Goal: Transaction & Acquisition: Purchase product/service

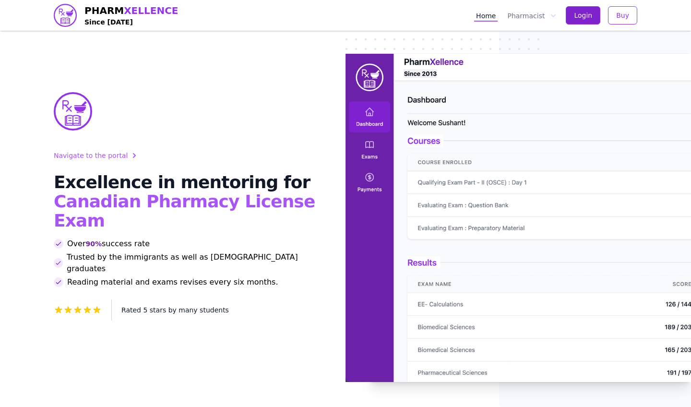
click at [584, 15] on span "Login" at bounding box center [583, 16] width 18 height 10
click at [588, 19] on span "Login" at bounding box center [583, 16] width 18 height 10
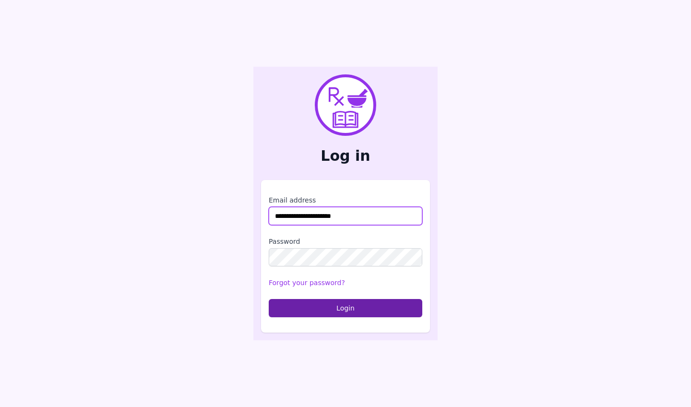
type input "**********"
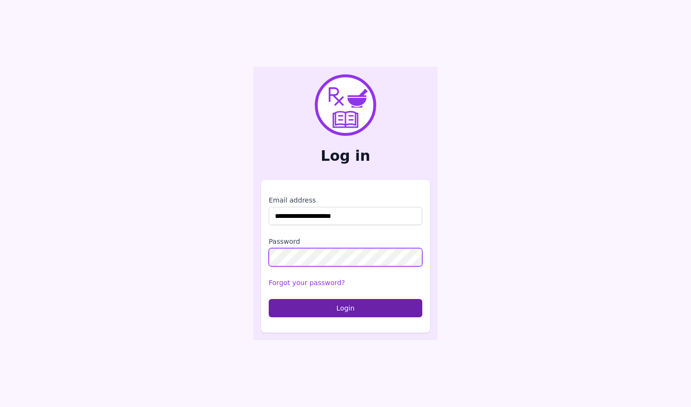
click at [346, 308] on button "Login" at bounding box center [346, 308] width 154 height 18
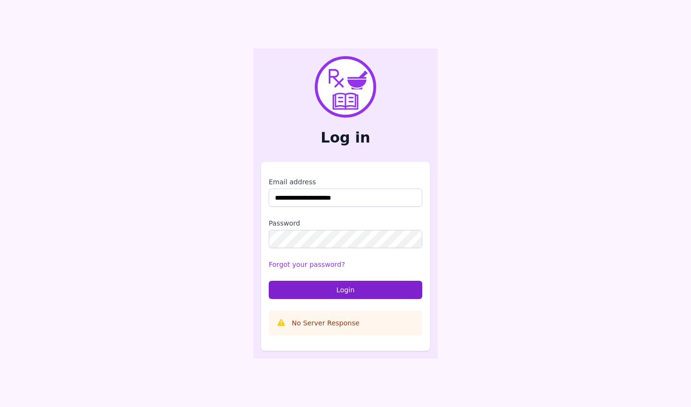
click at [305, 296] on button "Login" at bounding box center [346, 290] width 154 height 18
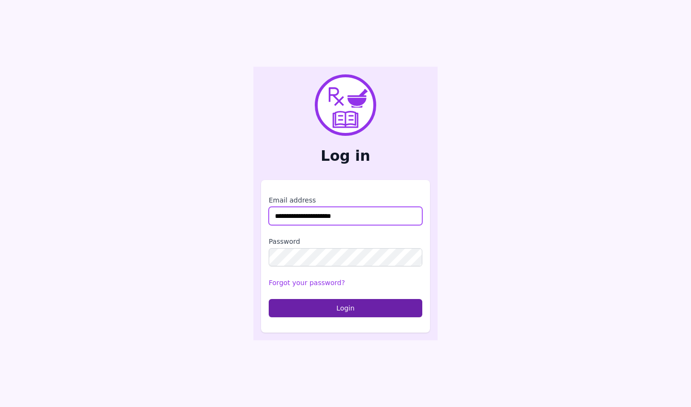
type input "**********"
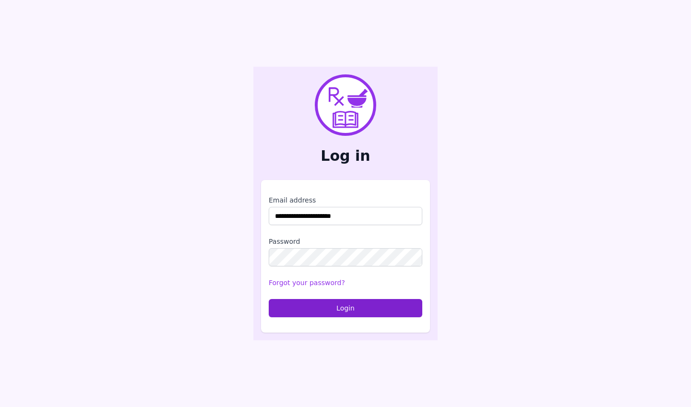
click at [359, 305] on button "Login" at bounding box center [346, 308] width 154 height 18
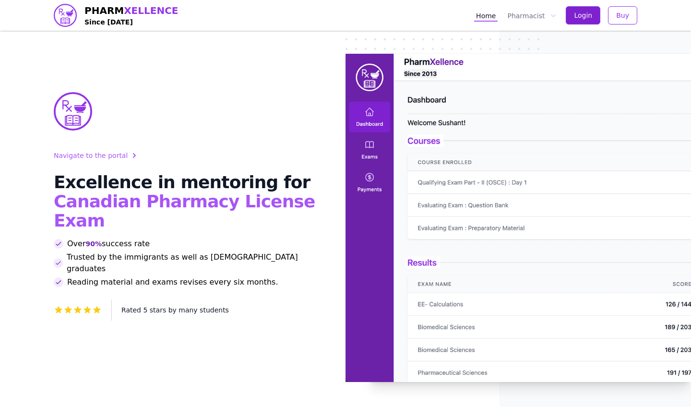
click at [579, 17] on span "Login" at bounding box center [583, 16] width 18 height 10
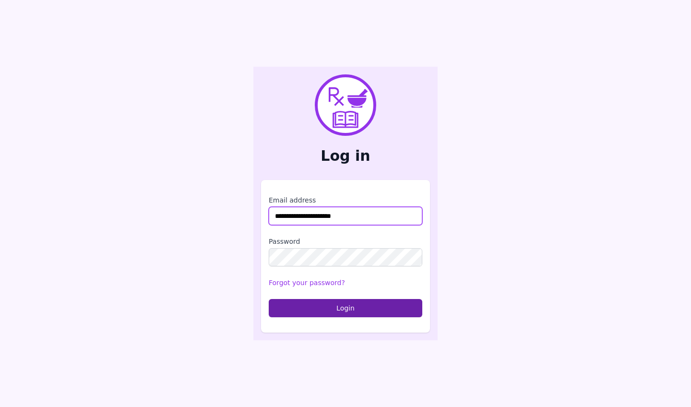
type input "**********"
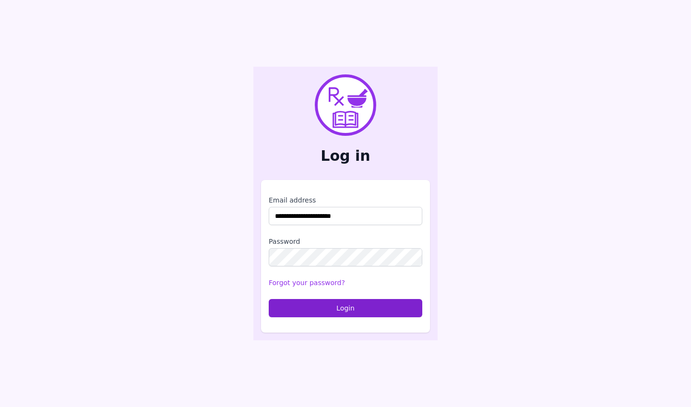
click at [333, 312] on button "Login" at bounding box center [346, 308] width 154 height 18
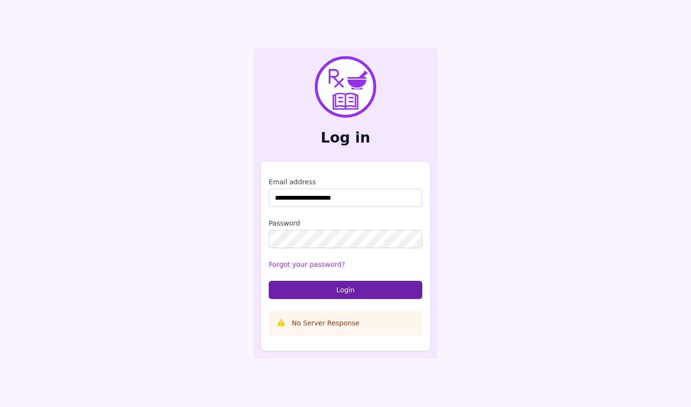
click at [282, 324] on icon at bounding box center [280, 322] width 7 height 7
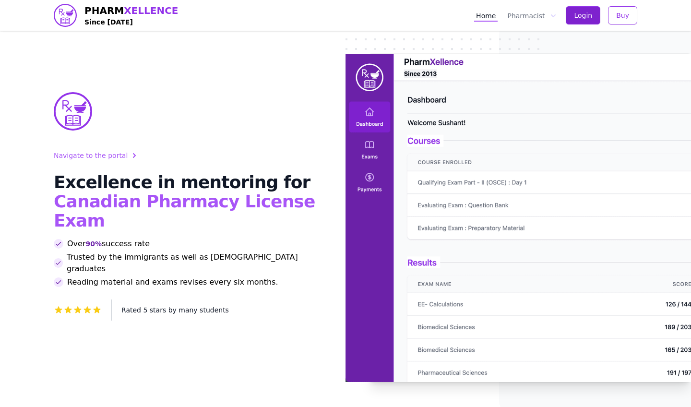
click at [575, 17] on button "Login" at bounding box center [583, 15] width 35 height 18
click at [613, 20] on button "Buy" at bounding box center [622, 15] width 29 height 18
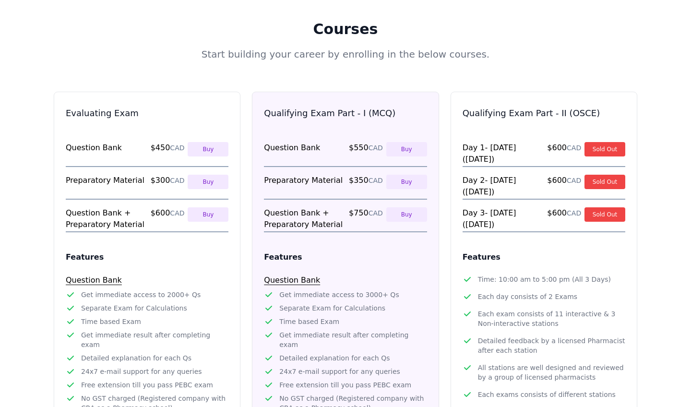
scroll to position [465, 0]
click at [400, 143] on button "Buy" at bounding box center [406, 150] width 41 height 14
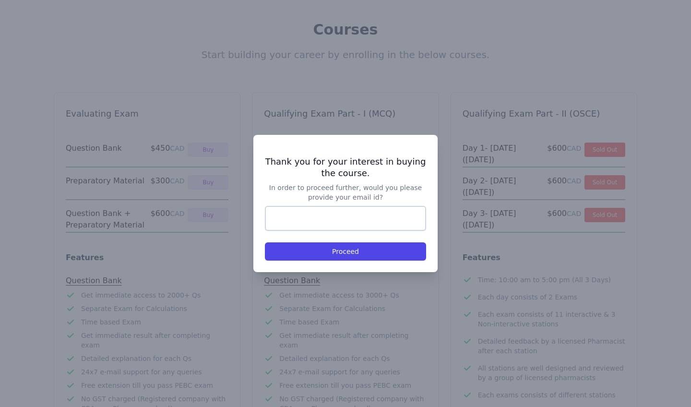
click at [671, 216] on div at bounding box center [345, 203] width 691 height 407
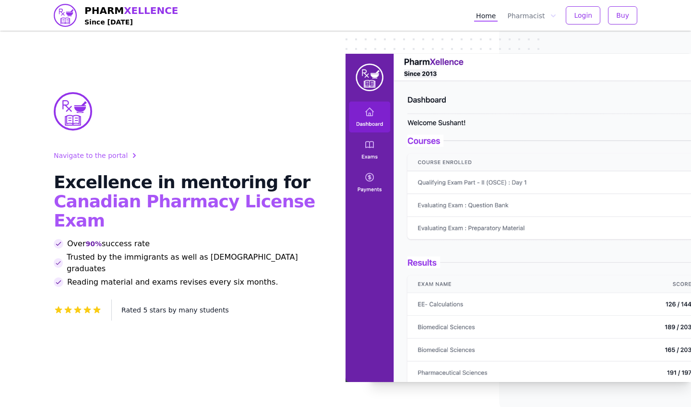
scroll to position [0, 0]
click at [362, 108] on img at bounding box center [519, 218] width 346 height 328
click at [593, 18] on button "Login" at bounding box center [583, 15] width 35 height 18
click at [622, 18] on span "Buy" at bounding box center [622, 16] width 13 height 10
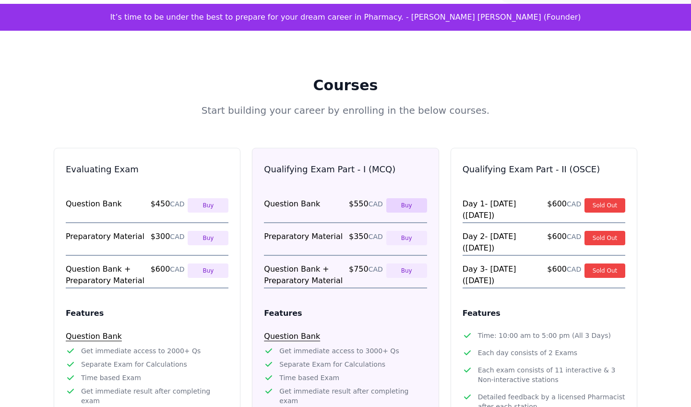
click at [401, 198] on button "Buy" at bounding box center [406, 205] width 41 height 14
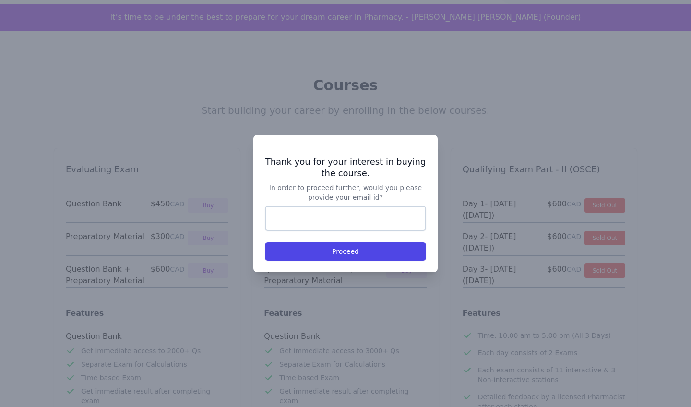
click at [465, 85] on div at bounding box center [345, 203] width 691 height 407
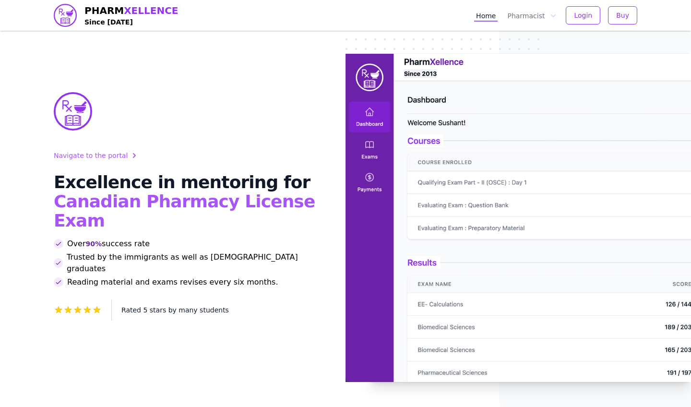
scroll to position [0, 0]
click at [540, 18] on button "Pharmacist" at bounding box center [531, 15] width 53 height 12
click at [527, 52] on link "MCQ" at bounding box center [559, 53] width 104 height 17
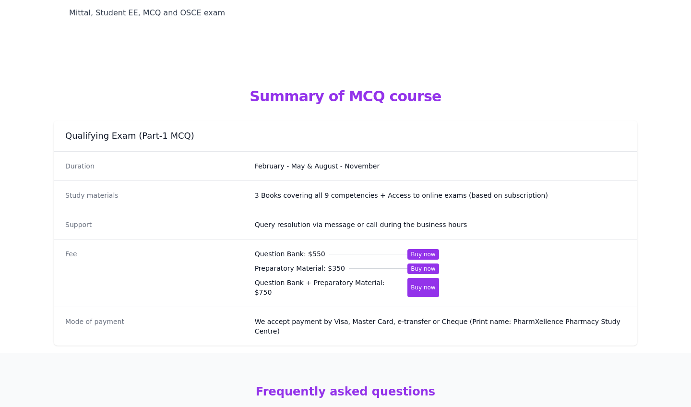
scroll to position [479, 0]
click at [424, 249] on button "Buy now" at bounding box center [423, 254] width 32 height 11
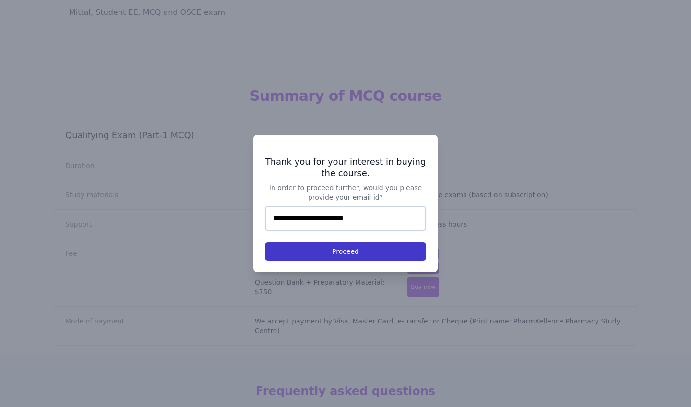
type input "**********"
click at [360, 255] on button "Proceed" at bounding box center [345, 251] width 161 height 18
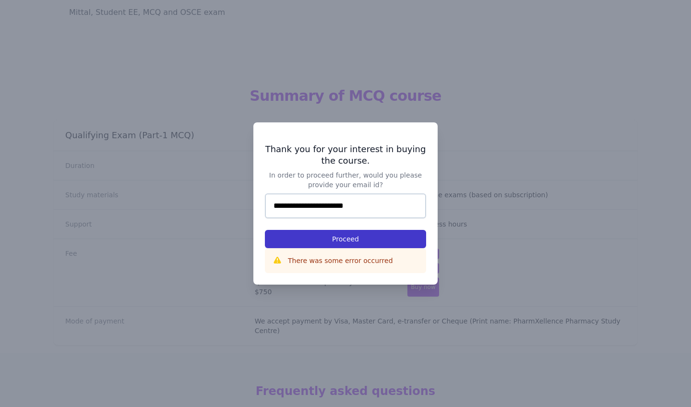
click at [382, 235] on button "Proceed" at bounding box center [345, 239] width 161 height 18
click at [446, 60] on div at bounding box center [345, 203] width 691 height 407
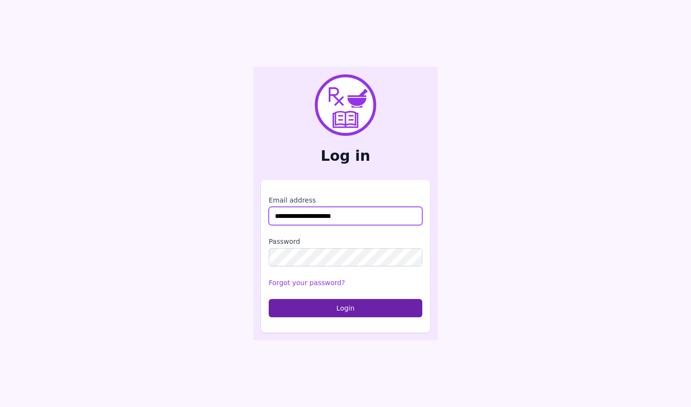
type input "**********"
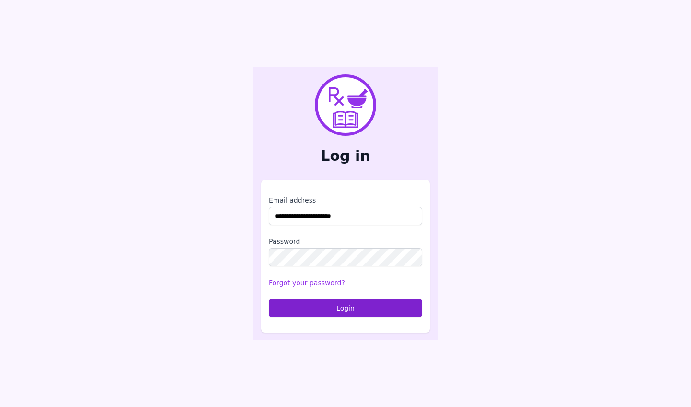
click at [354, 304] on button "Login" at bounding box center [346, 308] width 154 height 18
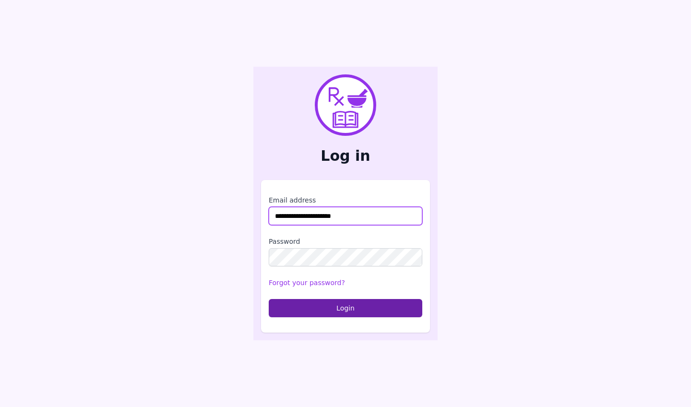
type input "**********"
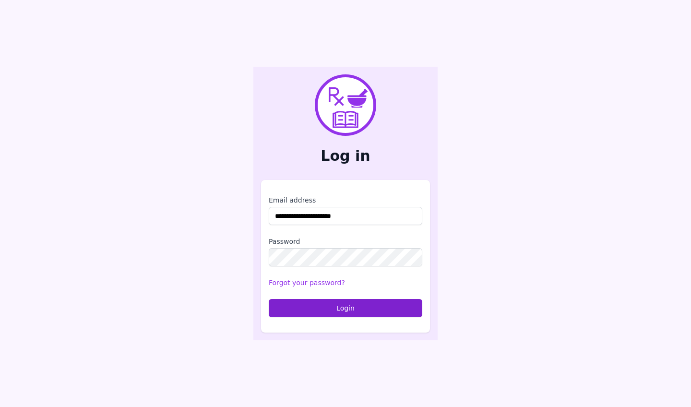
click at [326, 311] on button "Login" at bounding box center [346, 308] width 154 height 18
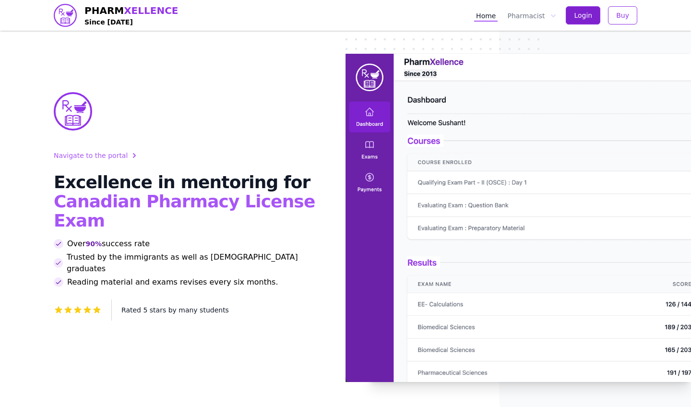
click at [582, 10] on button "Login" at bounding box center [583, 15] width 35 height 18
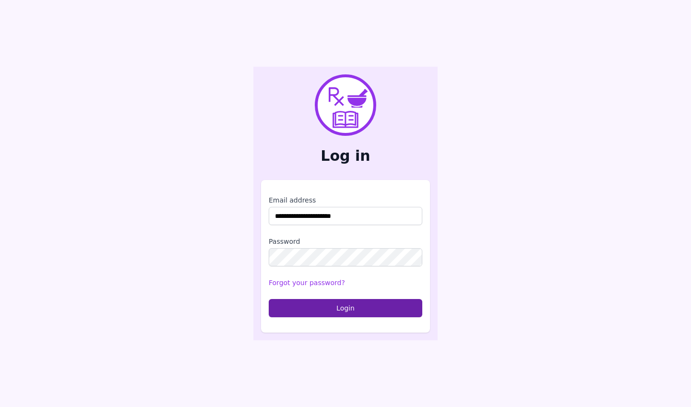
type input "**********"
click at [346, 308] on button "Login" at bounding box center [346, 308] width 154 height 18
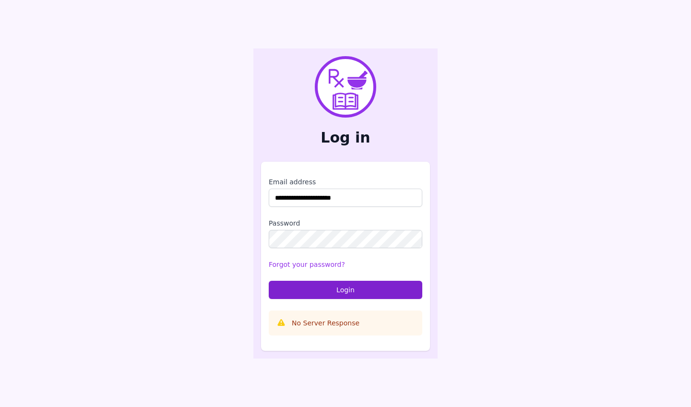
click at [342, 284] on button "Login" at bounding box center [346, 290] width 154 height 18
